Goal: Information Seeking & Learning: Find specific fact

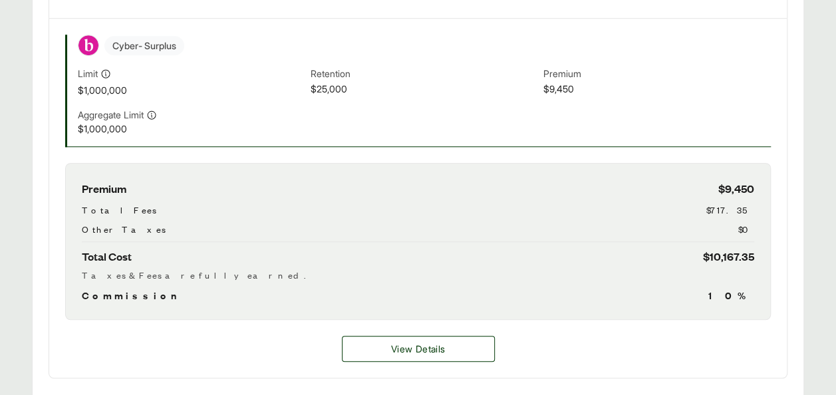
scroll to position [468, 0]
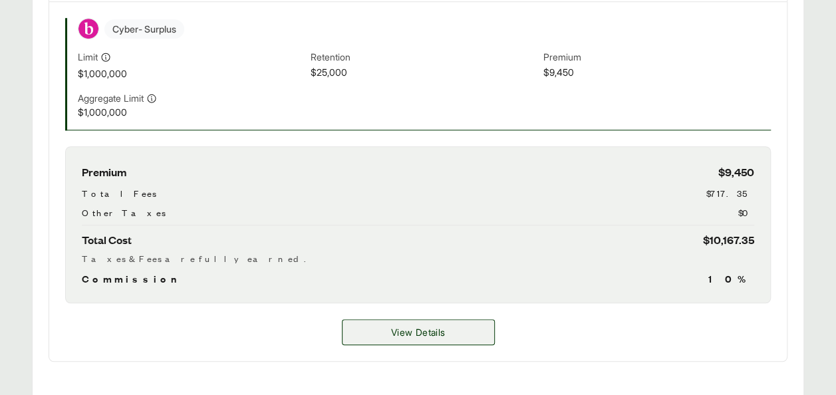
click at [405, 339] on span "View Details" at bounding box center [418, 332] width 54 height 14
click at [766, 200] on div "Premium $9,450 Total Fees $717.35 Other Taxes $0 Total Cost $10,167.35 Taxes & …" at bounding box center [418, 224] width 706 height 157
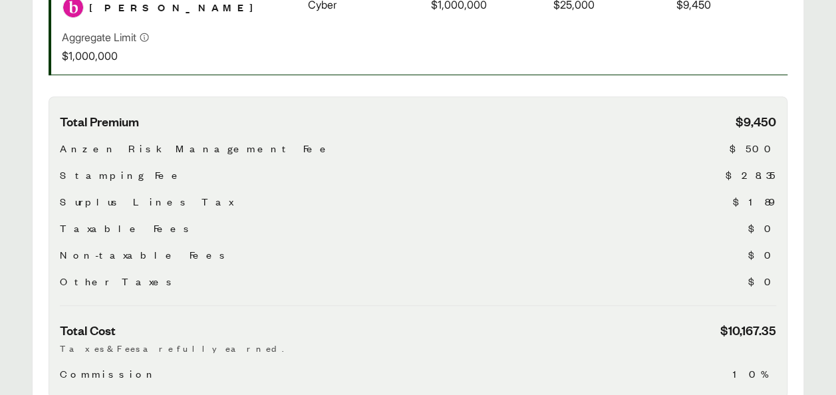
scroll to position [389, 0]
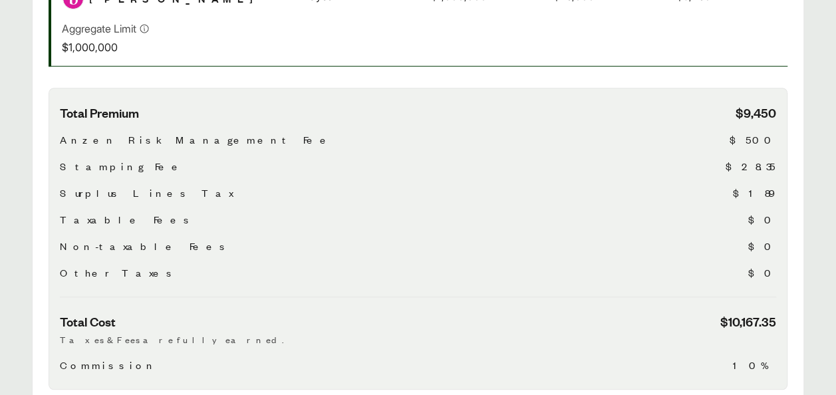
click at [772, 174] on span "$28.35" at bounding box center [751, 166] width 51 height 16
drag, startPoint x: 760, startPoint y: 150, endPoint x: 774, endPoint y: 153, distance: 14.2
click at [774, 148] on span "$500" at bounding box center [753, 140] width 47 height 16
drag, startPoint x: 774, startPoint y: 153, endPoint x: 683, endPoint y: 144, distance: 92.3
click at [683, 144] on div "Anzen Risk Management Fee $500" at bounding box center [418, 140] width 717 height 16
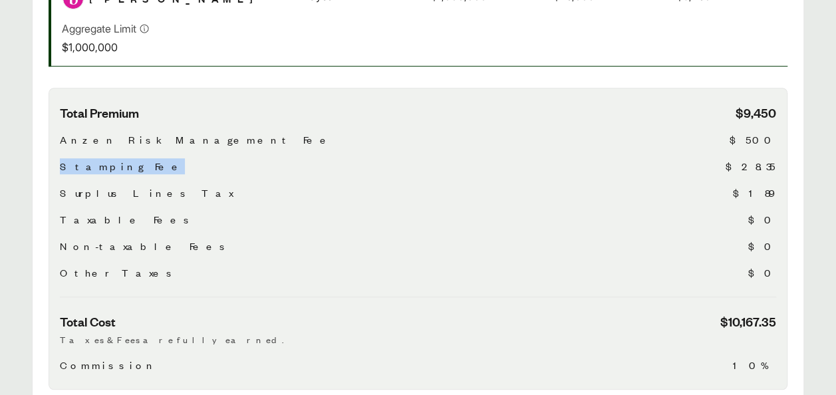
drag, startPoint x: 59, startPoint y: 176, endPoint x: 119, endPoint y: 176, distance: 59.9
click at [119, 174] on div "Stamping Fee $28.35" at bounding box center [418, 166] width 717 height 16
copy span "Stamping Fee"
click at [769, 174] on span "$28.35" at bounding box center [751, 166] width 51 height 16
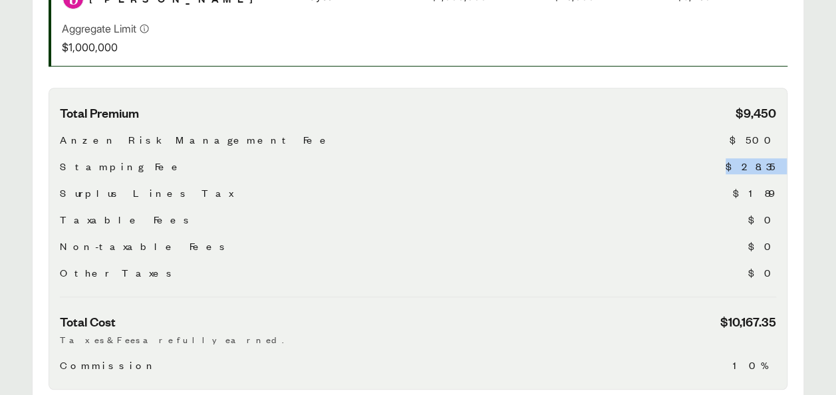
copy span "$28.35"
click at [92, 198] on span "Surplus Lines Tax" at bounding box center [146, 193] width 173 height 16
copy span "Surplus Lines Tax"
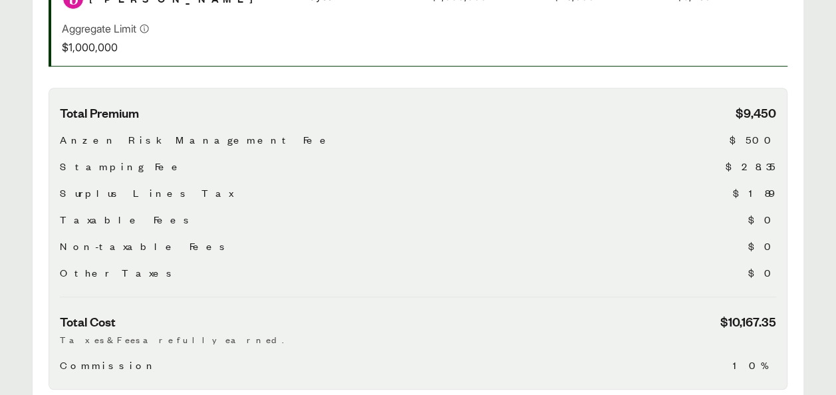
click at [764, 201] on span "$189" at bounding box center [754, 193] width 43 height 16
copy span "$189"
